Goal: Information Seeking & Learning: Check status

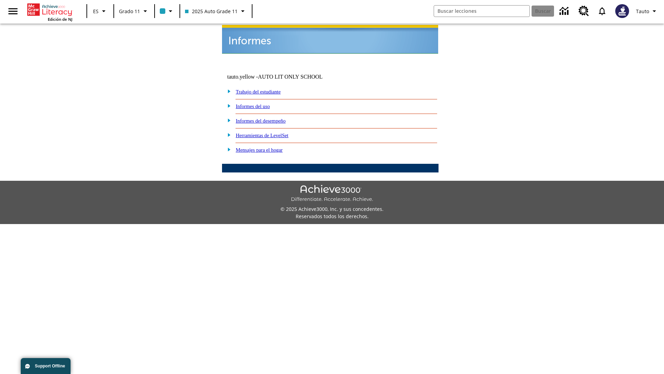
click at [259, 103] on link "Informes del uso" at bounding box center [253, 106] width 34 height 6
click at [0, 0] on link "¿Cuáles de mis estudiantes están usando el programa?" at bounding box center [0, 0] width 0 height 0
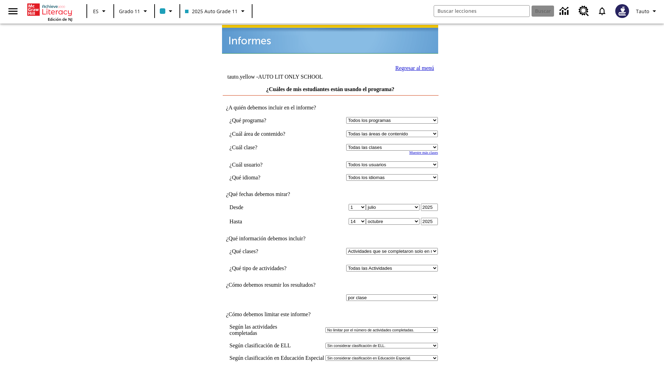
click at [331, 373] on input "Ver Informe" at bounding box center [331, 381] width 32 height 8
click at [413, 67] on link "Regresar al menú" at bounding box center [415, 68] width 39 height 6
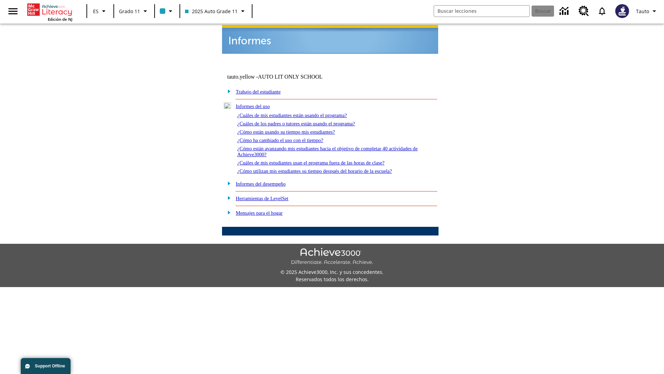
click at [295, 129] on link "¿Cómo están usando su tiempo mis estudiantes?" at bounding box center [286, 132] width 98 height 6
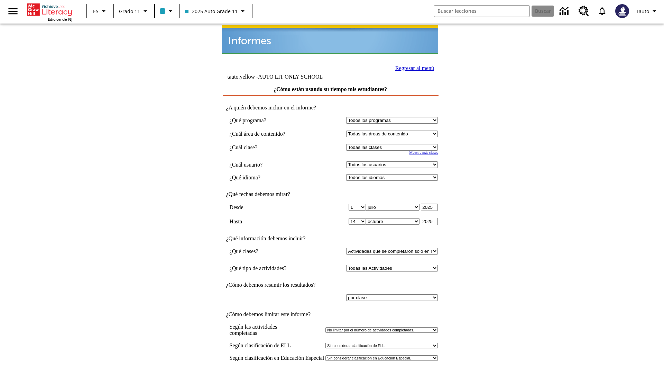
click at [331, 373] on input "Ver Informe" at bounding box center [331, 381] width 32 height 8
click at [413, 67] on link "Regresar al menú" at bounding box center [415, 68] width 39 height 6
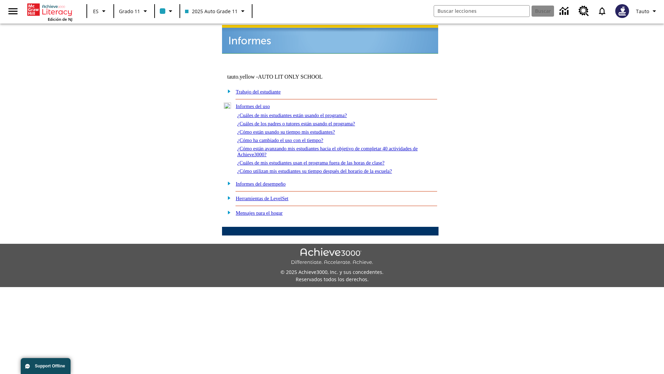
click at [327, 168] on link "¿Cómo utilizan mis estudiantes su tiempo después del horario de la escuela?" at bounding box center [314, 171] width 155 height 6
